Goal: Find specific page/section: Find specific page/section

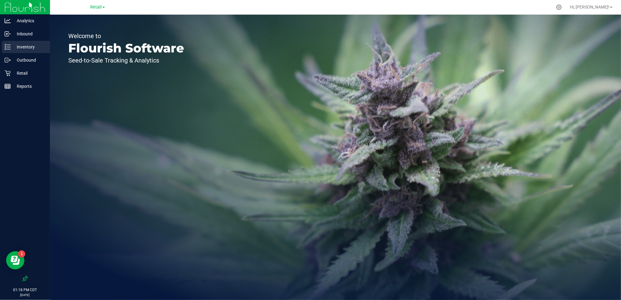
click at [33, 50] on p "Inventory" at bounding box center [29, 46] width 37 height 7
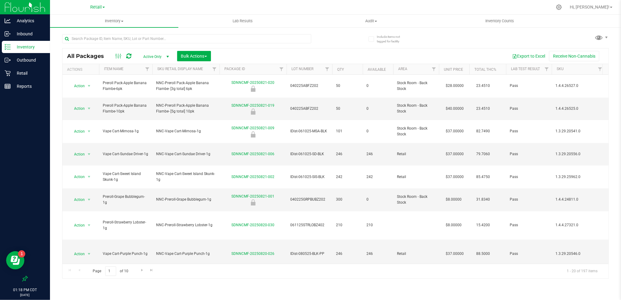
click at [130, 71] on th "Item Name" at bounding box center [125, 69] width 53 height 11
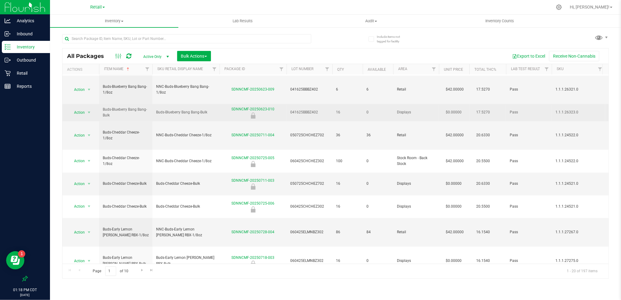
scroll to position [53, 0]
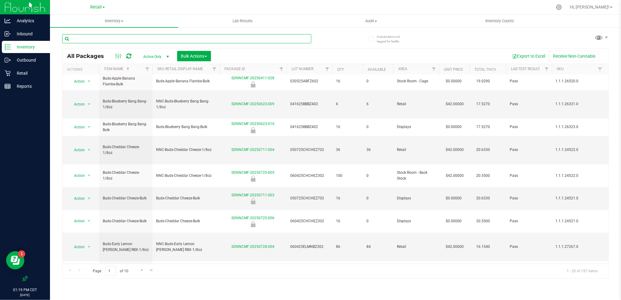
click at [155, 39] on input "text" at bounding box center [186, 38] width 249 height 9
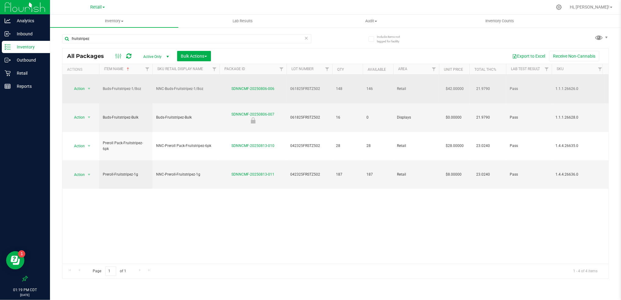
drag, startPoint x: 290, startPoint y: 84, endPoint x: 323, endPoint y: 82, distance: 33.3
click at [323, 82] on td "061825FRSTZ502" at bounding box center [310, 89] width 46 height 29
drag, startPoint x: 323, startPoint y: 82, endPoint x: 290, endPoint y: 81, distance: 33.6
click at [290, 81] on td "061825FRSTZ502" at bounding box center [310, 89] width 46 height 29
drag, startPoint x: 290, startPoint y: 81, endPoint x: 295, endPoint y: 82, distance: 5.2
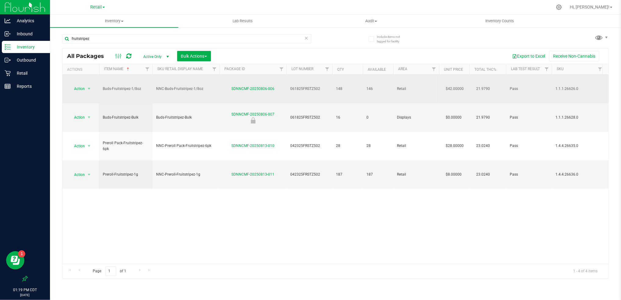
click at [295, 82] on td "061825FRSTZ502" at bounding box center [310, 89] width 46 height 29
copy span "061825FRSTZ502"
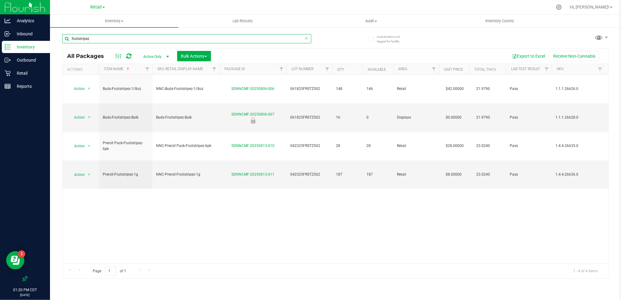
click at [165, 42] on input "fruitstripez" at bounding box center [186, 38] width 249 height 9
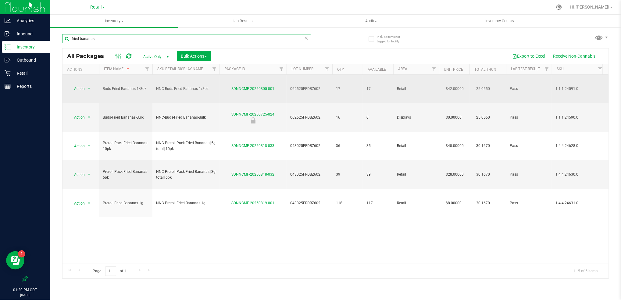
type input "fried bananas"
drag, startPoint x: 290, startPoint y: 81, endPoint x: 322, endPoint y: 84, distance: 31.6
click at [322, 86] on span "062525FRDBZ602" at bounding box center [309, 89] width 38 height 6
copy span "062525FRDBZ602"
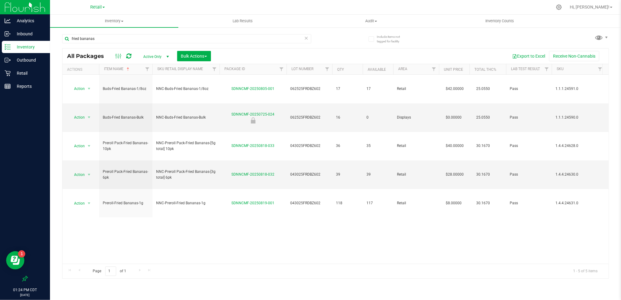
click at [374, 197] on div "Action Action Create package Edit attributes Global inventory Locate package Lo…" at bounding box center [336, 169] width 546 height 189
click at [307, 39] on icon at bounding box center [306, 37] width 4 height 7
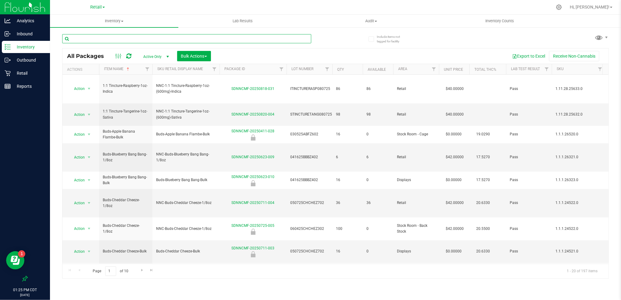
click at [257, 39] on input "text" at bounding box center [186, 38] width 249 height 9
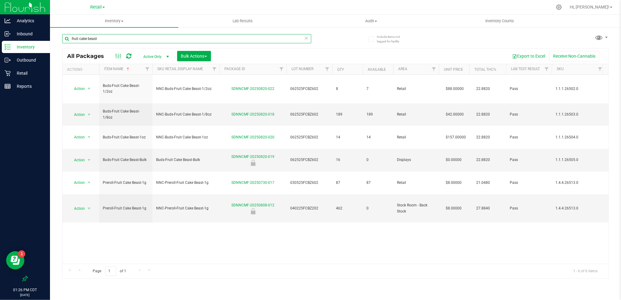
type input "fruit cake beast"
click at [307, 40] on icon at bounding box center [306, 37] width 4 height 7
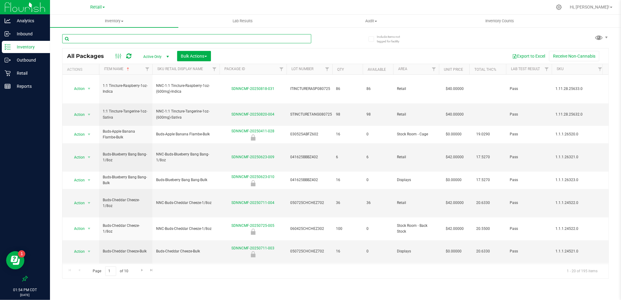
click at [307, 40] on input "text" at bounding box center [186, 38] width 249 height 9
